Goal: Transaction & Acquisition: Purchase product/service

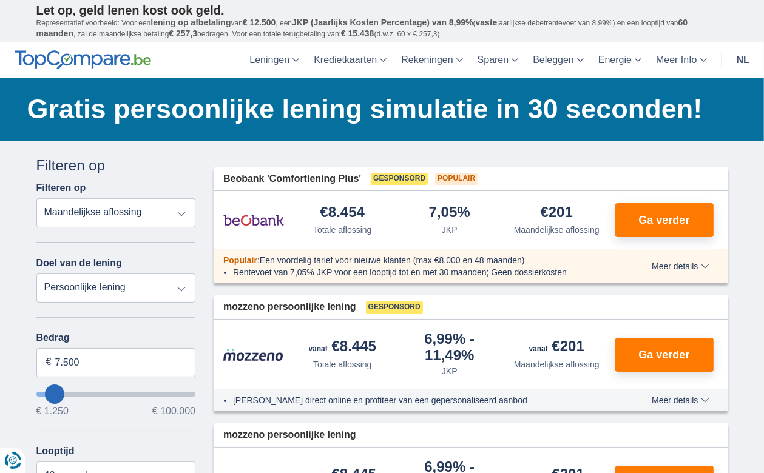
click at [166, 210] on select "Totale aflossing JKP Maandelijkse aflossing" at bounding box center [116, 212] width 160 height 29
click at [36, 198] on select "Totale aflossing JKP Maandelijkse aflossing" at bounding box center [116, 212] width 160 height 29
click at [128, 291] on select "Persoonlijke lening Auto Moto / fiets Mobilhome / caravan Renovatie Energie Sch…" at bounding box center [116, 288] width 160 height 29
click at [128, 289] on select "Persoonlijke lening Auto Moto / fiets Mobilhome / caravan Renovatie Energie Sch…" at bounding box center [116, 288] width 160 height 29
click at [109, 360] on input "7.500" at bounding box center [116, 362] width 160 height 29
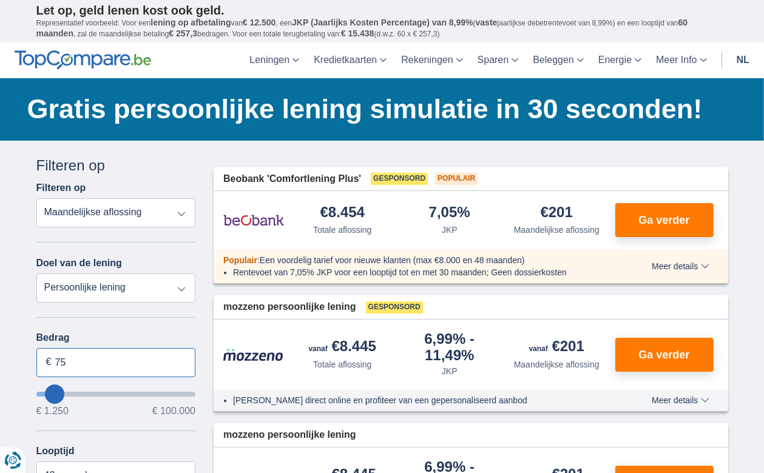
type input "7"
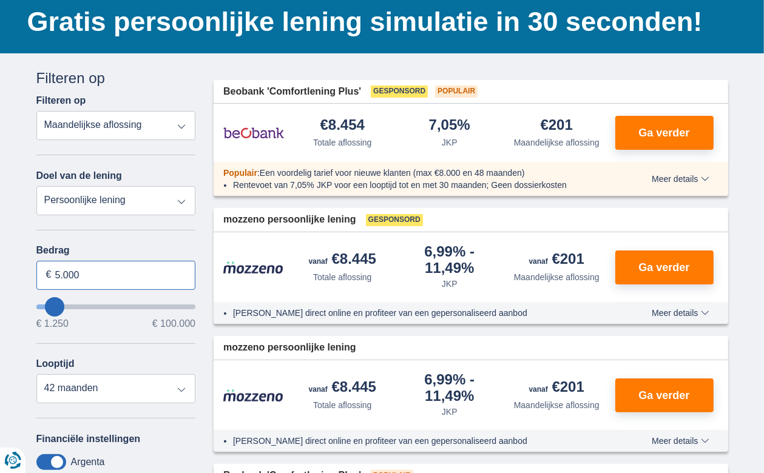
scroll to position [121, 0]
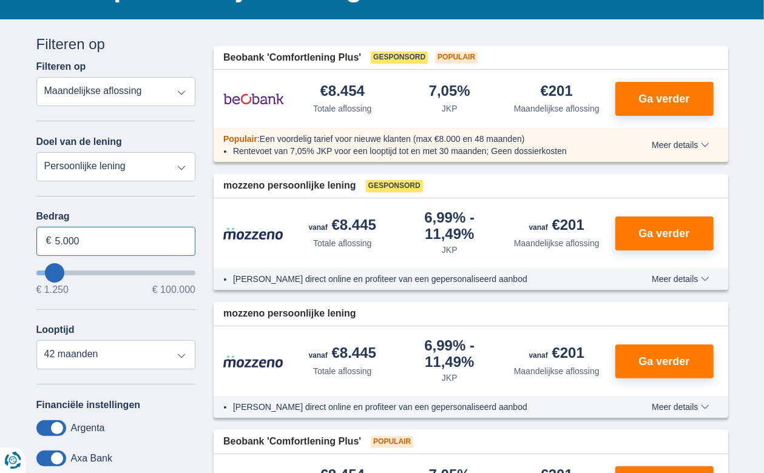
type input "5.000"
type input "5250"
select select "36"
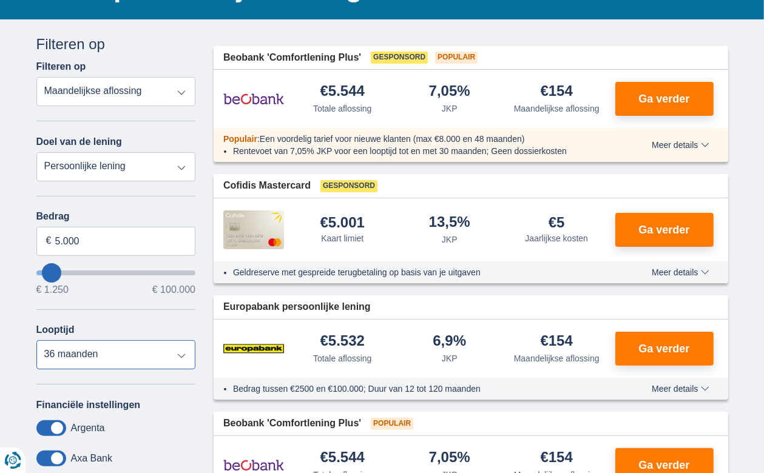
click at [92, 354] on select "12 maanden 18 maanden 24 maanden 30 maanden 36 maanden" at bounding box center [116, 354] width 160 height 29
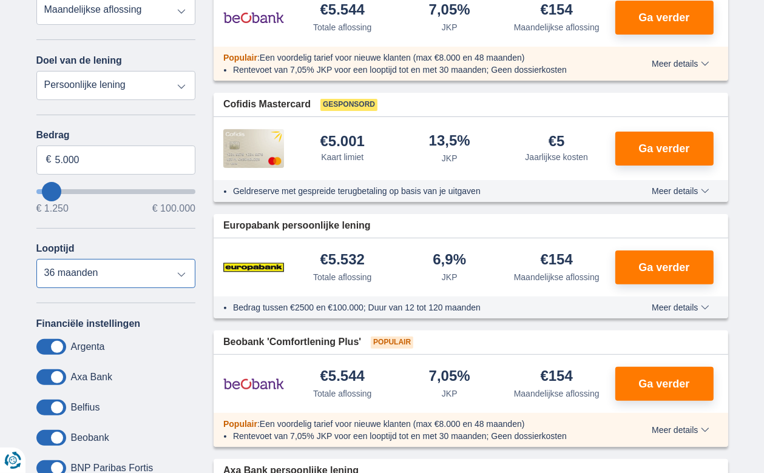
scroll to position [243, 0]
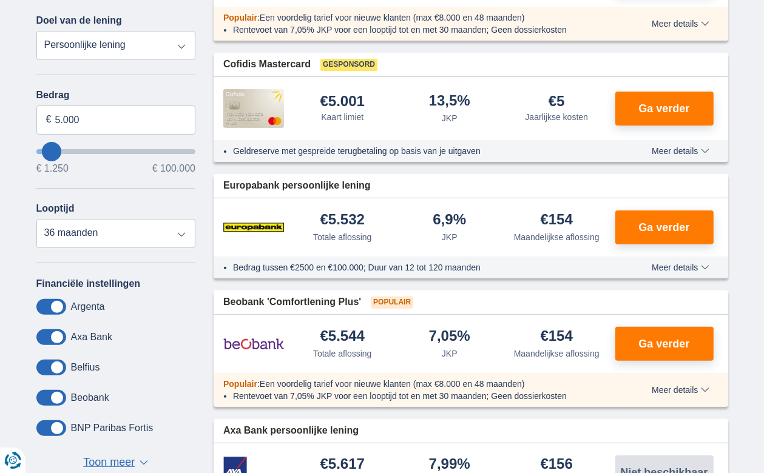
click at [56, 394] on span at bounding box center [51, 398] width 30 height 16
click at [0, 0] on input "checkbox" at bounding box center [0, 0] width 0 height 0
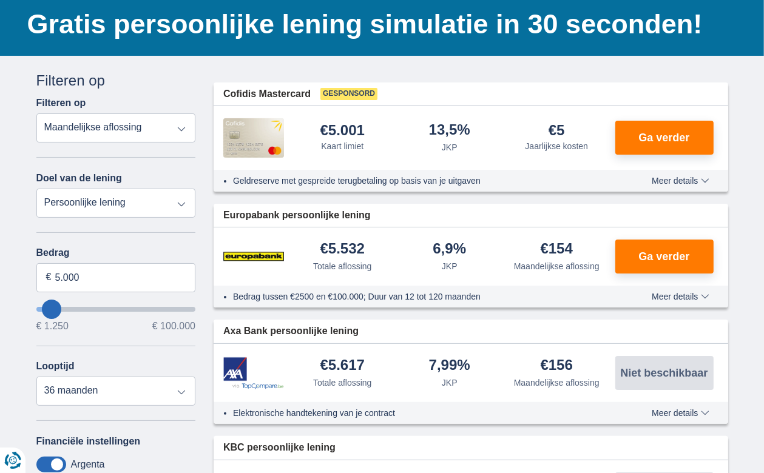
scroll to position [61, 0]
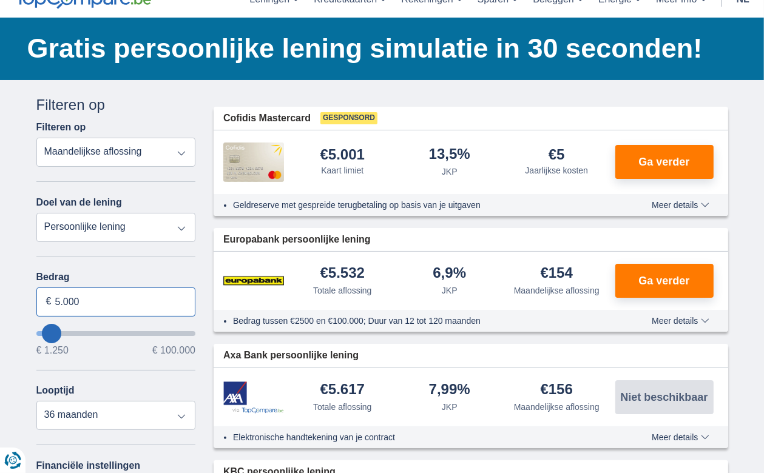
click at [88, 301] on input "5.000" at bounding box center [116, 301] width 160 height 29
type input "5"
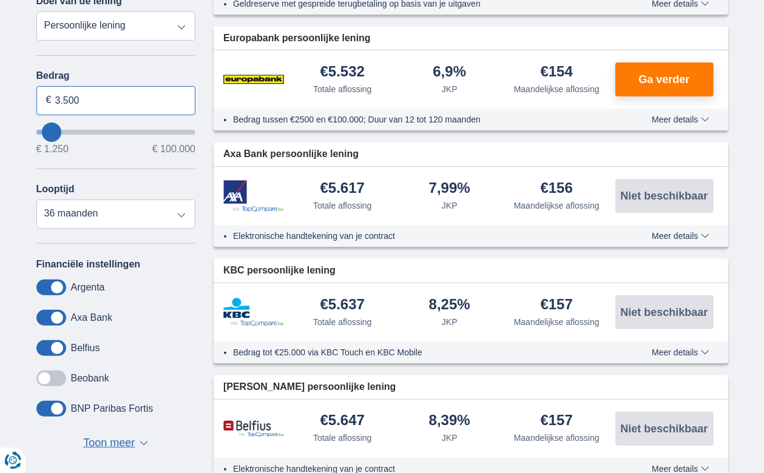
scroll to position [303, 0]
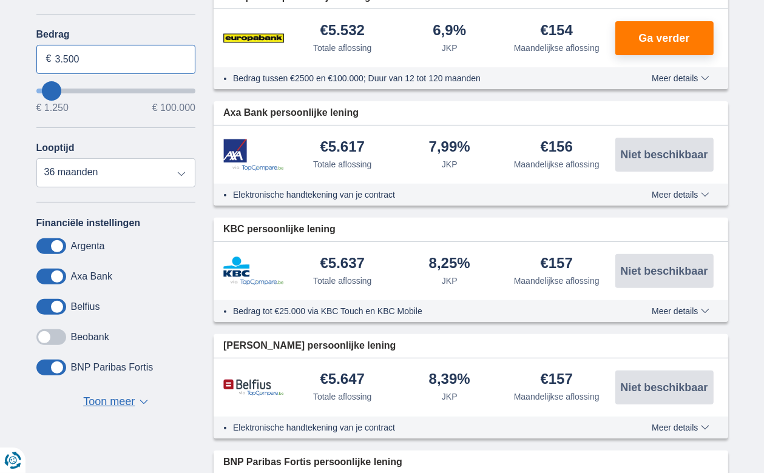
type input "3.500"
type input "3250"
select select "30"
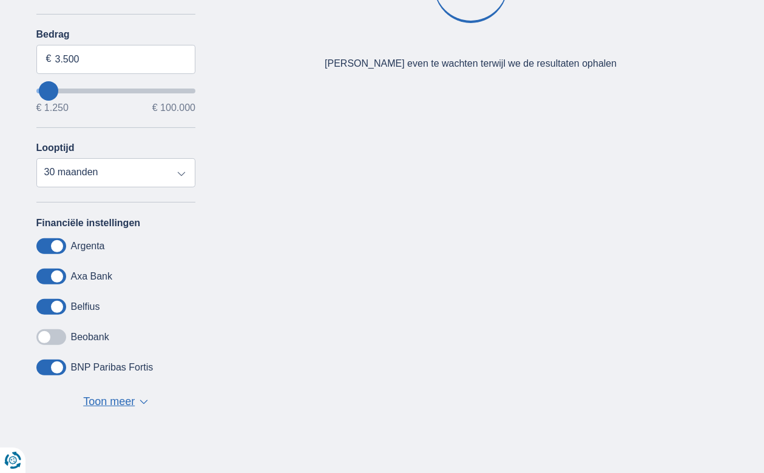
click at [46, 334] on span at bounding box center [51, 337] width 30 height 16
click at [0, 0] on input "checkbox" at bounding box center [0, 0] width 0 height 0
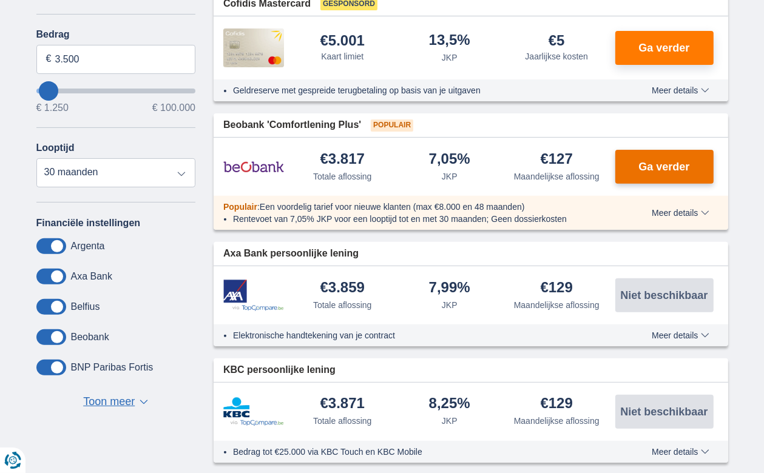
click at [643, 161] on span "Ga verder" at bounding box center [663, 166] width 51 height 11
